Goal: Transaction & Acquisition: Purchase product/service

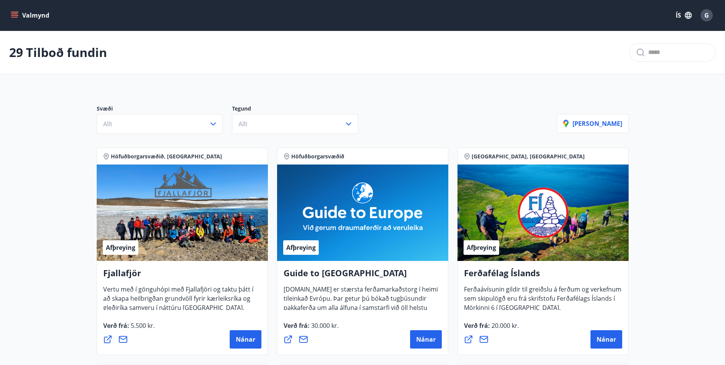
click at [26, 15] on button "Valmynd" at bounding box center [30, 15] width 43 height 14
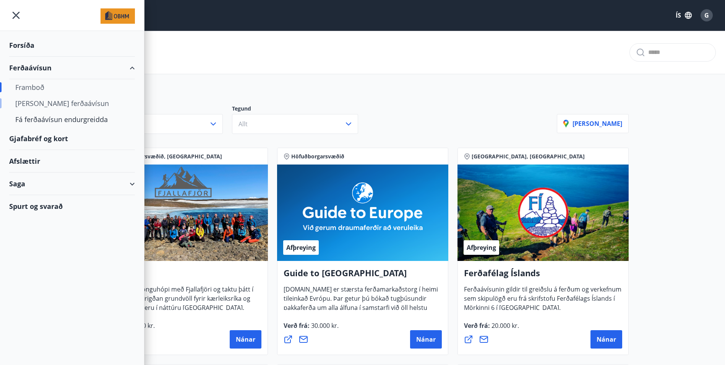
click at [44, 107] on div "[PERSON_NAME] ferðaávísun" at bounding box center [71, 103] width 113 height 16
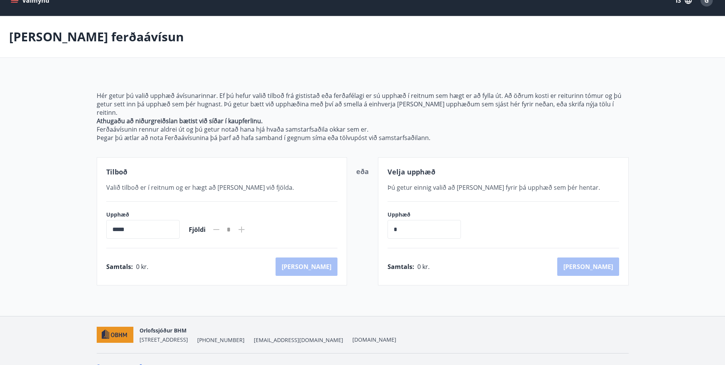
scroll to position [22, 0]
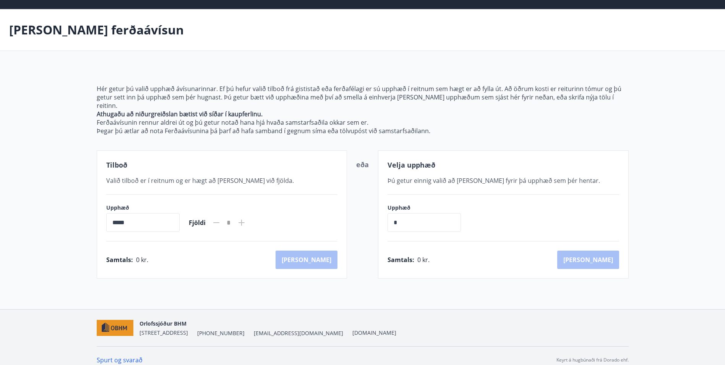
click at [172, 176] on span "Valið tilboð er í reitnum og er hægt að [PERSON_NAME] við fjölda." at bounding box center [200, 180] width 188 height 8
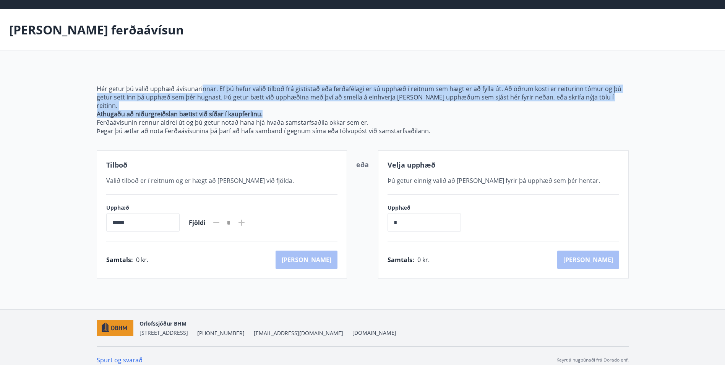
drag, startPoint x: 213, startPoint y: 85, endPoint x: 487, endPoint y: 104, distance: 274.2
click at [487, 104] on span "Hér getur þú valið upphæð ávísunarinnar. Ef þú hefur valið tilboð frá gististað…" at bounding box center [363, 109] width 532 height 50
click at [487, 110] on p "Athugaðu að niðurgreiðslan bætist við síðar í kaupferlinu." at bounding box center [363, 114] width 532 height 8
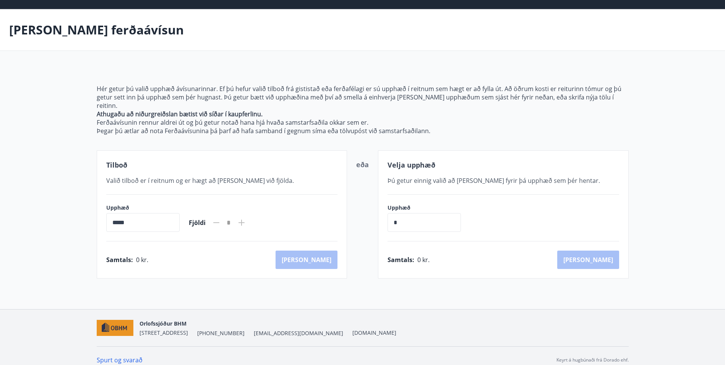
click at [160, 216] on input "*****" at bounding box center [142, 222] width 73 height 19
click at [202, 253] on div "Samtals : 0 kr. [GEOGRAPHIC_DATA]" at bounding box center [222, 259] width 232 height 18
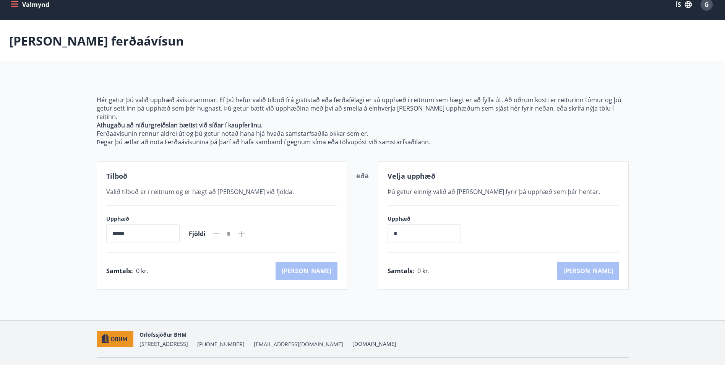
scroll to position [0, 0]
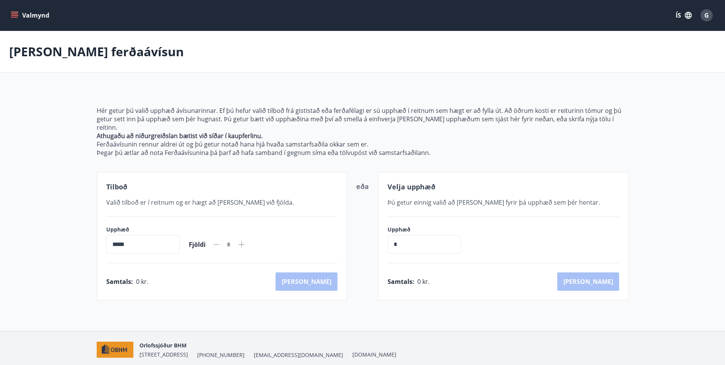
click at [16, 12] on icon "menu" at bounding box center [15, 12] width 8 height 1
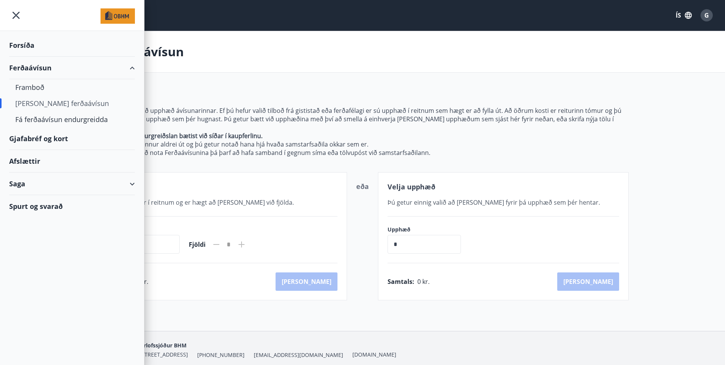
click at [28, 45] on div "Forsíða" at bounding box center [72, 45] width 126 height 23
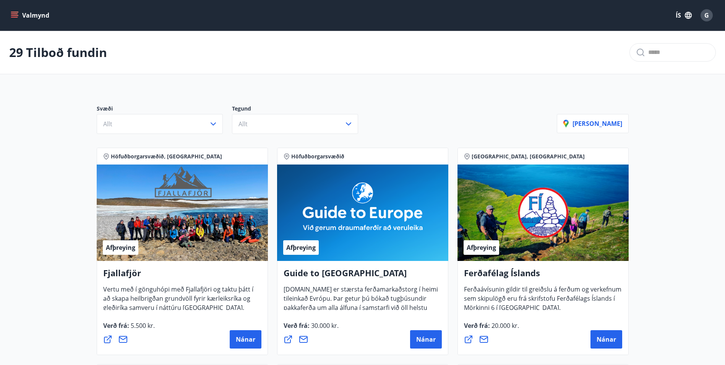
click at [15, 15] on icon "menu" at bounding box center [15, 15] width 8 height 8
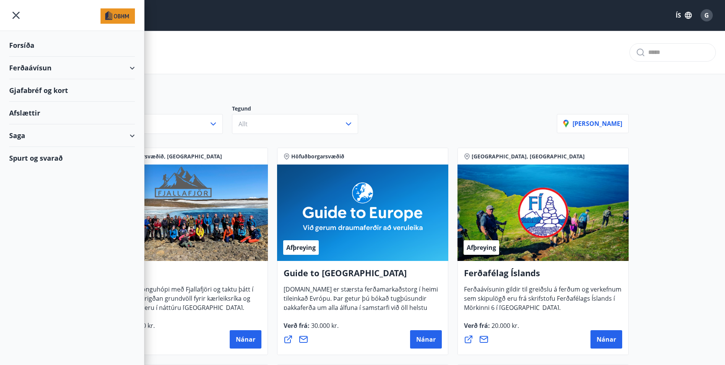
click at [55, 89] on div "Gjafabréf og kort" at bounding box center [72, 90] width 126 height 23
